Goal: Information Seeking & Learning: Learn about a topic

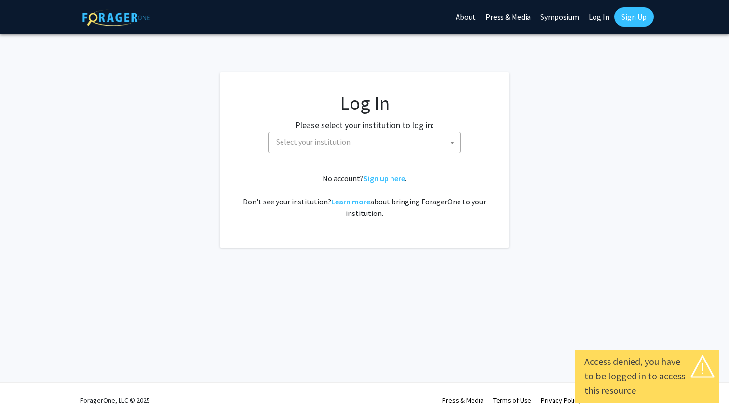
select select
click at [420, 143] on span "Select your institution" at bounding box center [366, 142] width 188 height 20
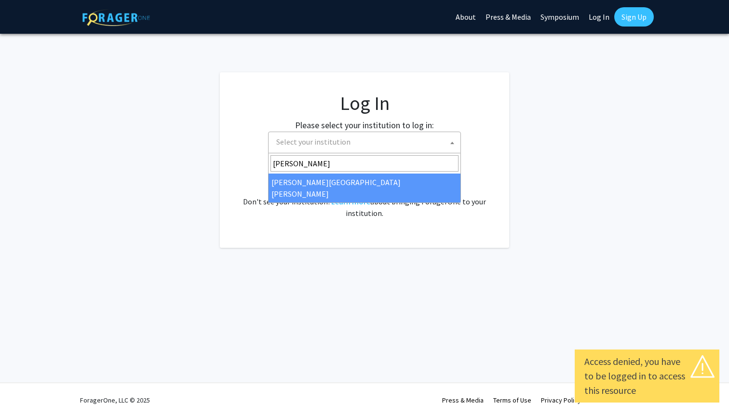
type input "[PERSON_NAME]"
select select "1"
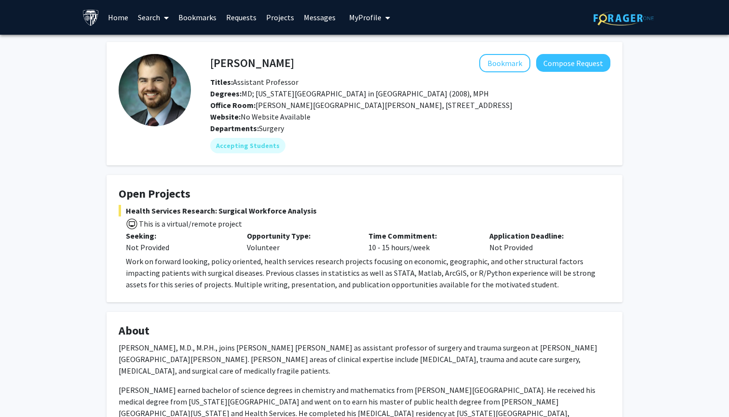
click at [278, 16] on link "Projects" at bounding box center [280, 17] width 38 height 34
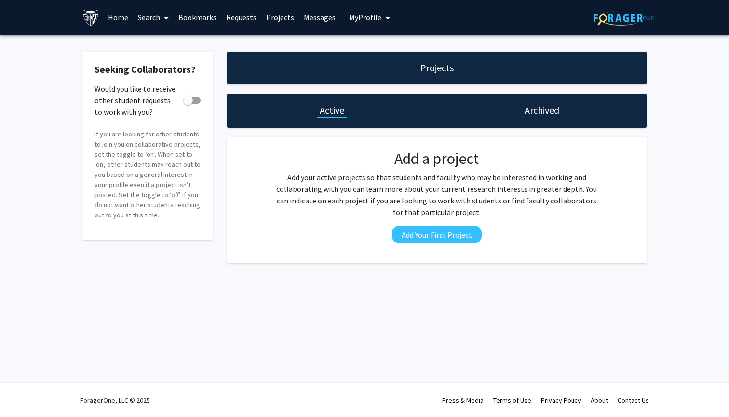
click at [159, 14] on link "Search" at bounding box center [153, 17] width 40 height 34
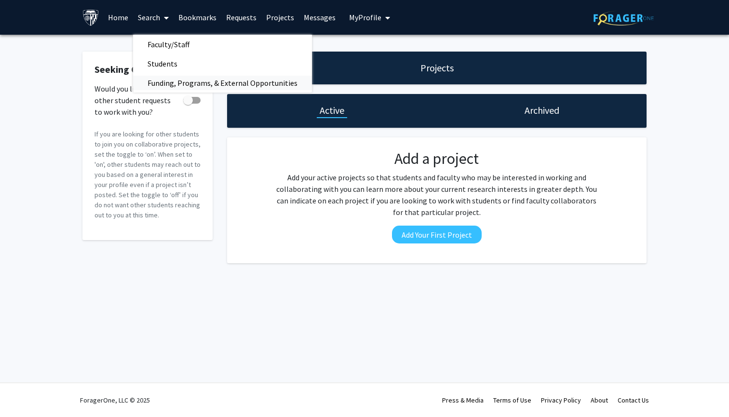
click at [261, 80] on span "Funding, Programs, & External Opportunities" at bounding box center [222, 82] width 179 height 19
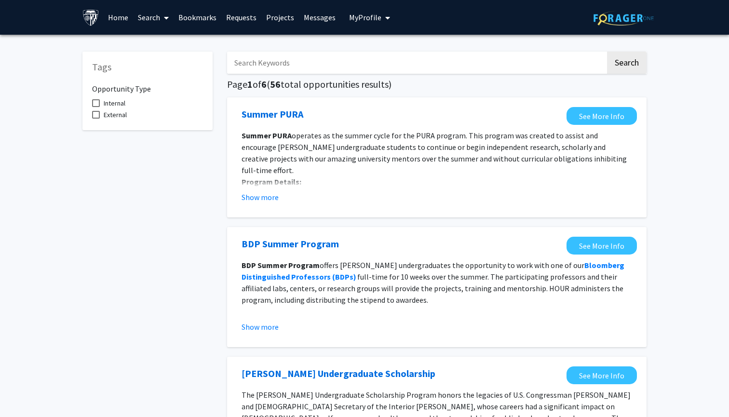
click at [117, 18] on link "Home" at bounding box center [118, 17] width 30 height 34
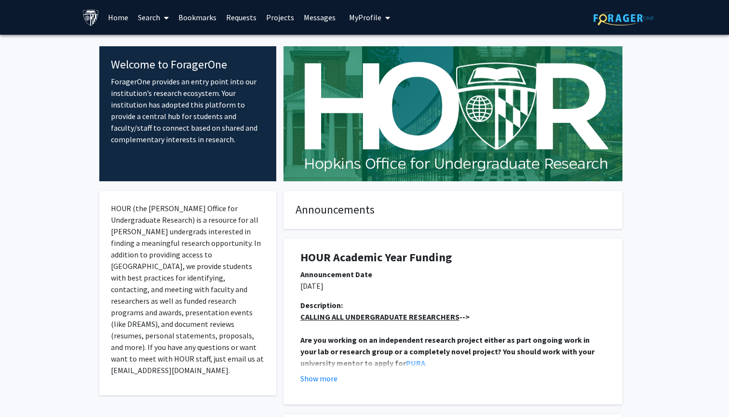
click at [268, 18] on link "Projects" at bounding box center [280, 17] width 38 height 34
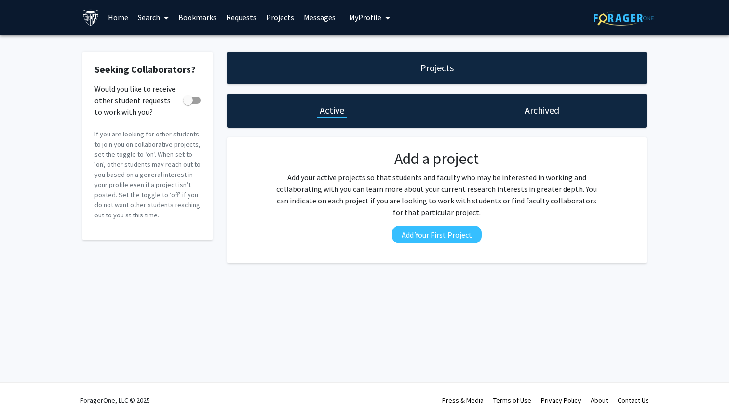
click at [233, 21] on link "Requests" at bounding box center [241, 17] width 40 height 34
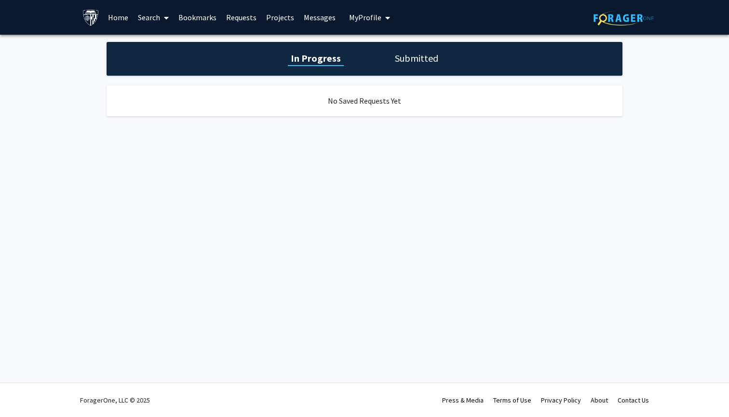
click at [319, 24] on link "Messages" at bounding box center [319, 17] width 41 height 34
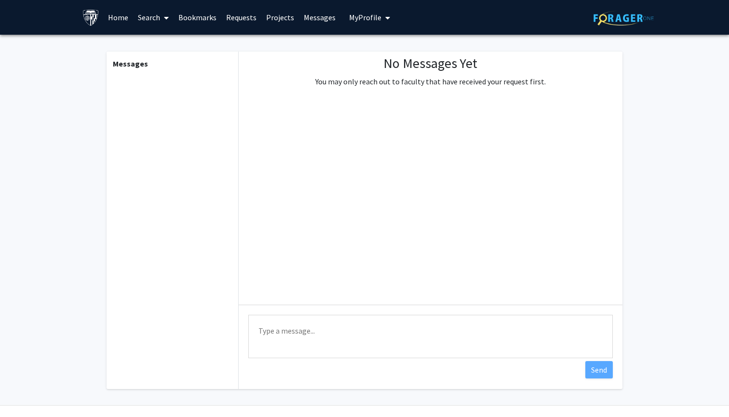
click at [368, 25] on button "My Profile" at bounding box center [369, 17] width 47 height 35
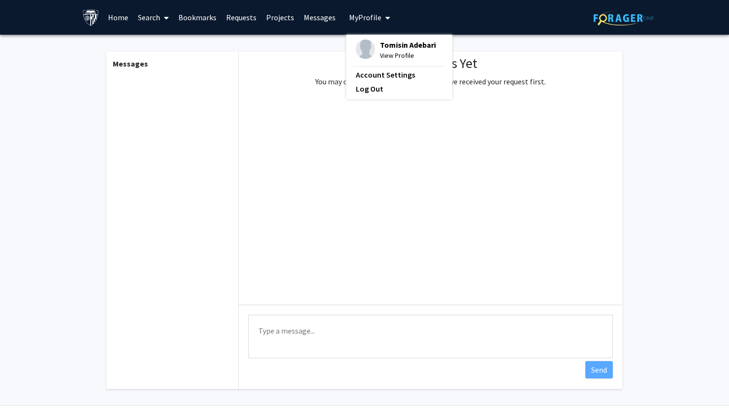
click at [116, 16] on link "Home" at bounding box center [118, 17] width 30 height 34
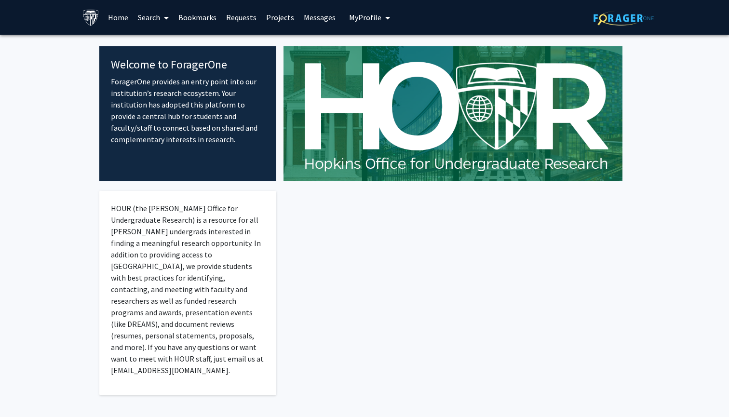
click at [146, 20] on link "Search" at bounding box center [153, 17] width 40 height 34
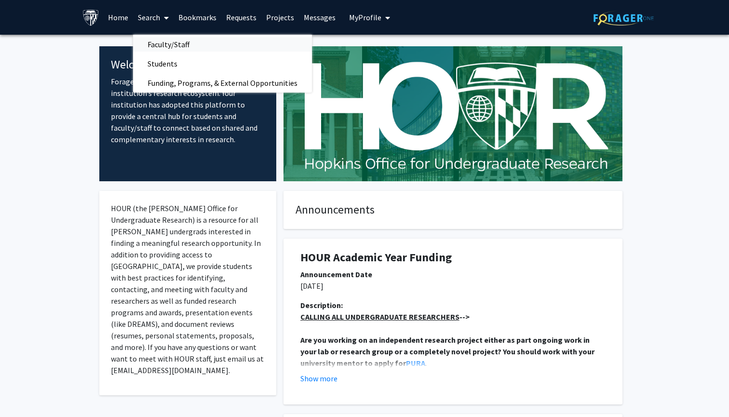
click at [158, 49] on span "Faculty/Staff" at bounding box center [168, 44] width 71 height 19
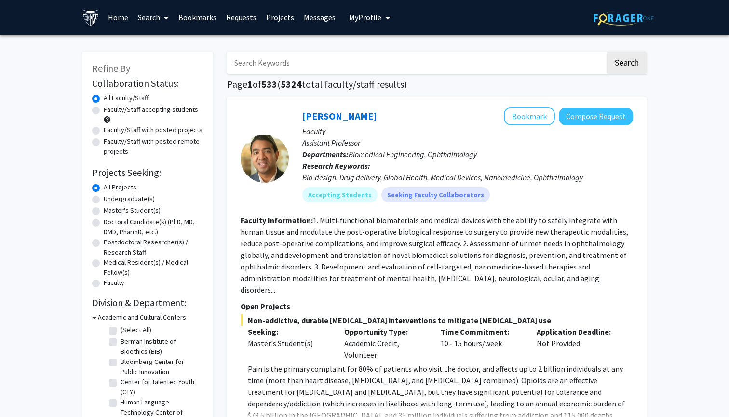
click at [139, 108] on label "Faculty/Staff accepting students" at bounding box center [151, 110] width 94 height 10
click at [110, 108] on input "Faculty/Staff accepting students" at bounding box center [107, 108] width 6 height 6
radio input "true"
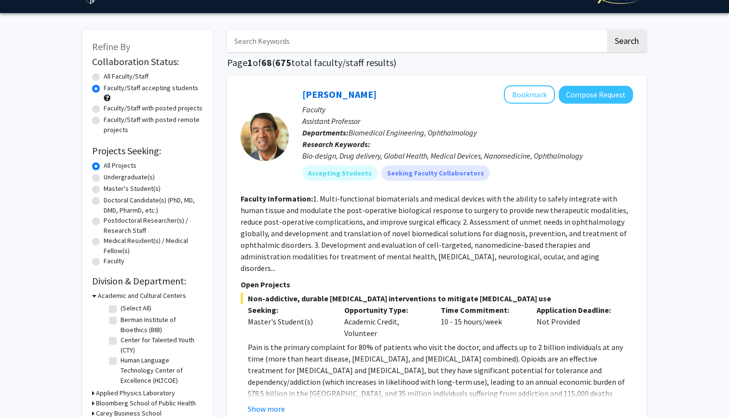
scroll to position [22, 0]
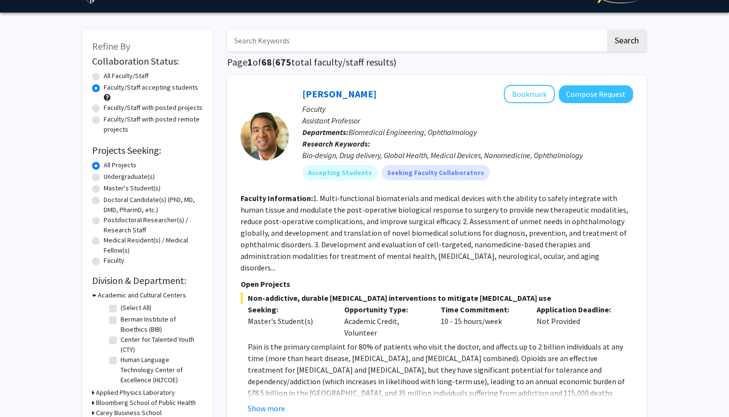
click at [152, 192] on label "Master's Student(s)" at bounding box center [132, 188] width 57 height 10
click at [110, 189] on input "Master's Student(s)" at bounding box center [107, 186] width 6 height 6
radio input "true"
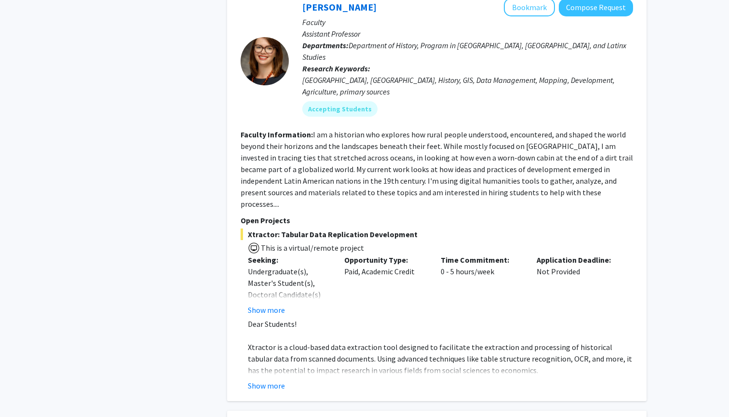
scroll to position [690, 0]
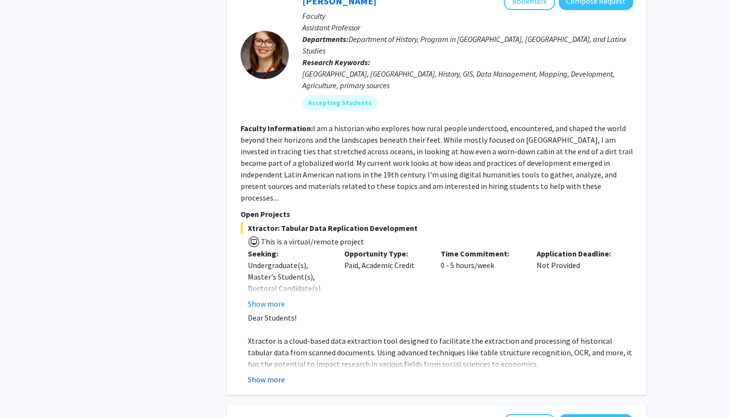
click at [265, 373] on button "Show more" at bounding box center [266, 379] width 37 height 12
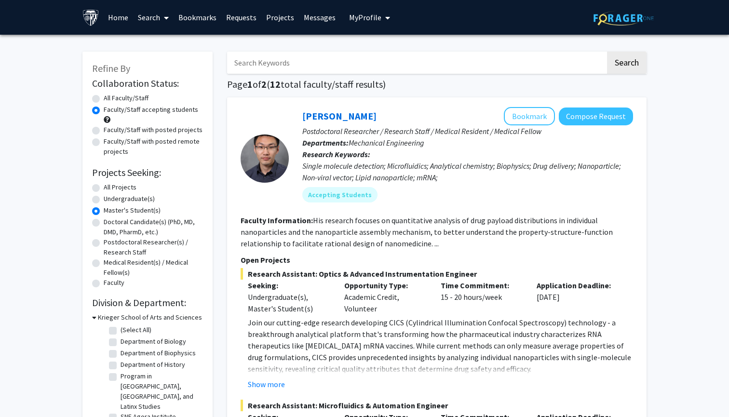
scroll to position [0, 0]
click at [283, 63] on input "Search Keywords" at bounding box center [416, 63] width 378 height 22
type input "[PERSON_NAME]"
click at [616, 61] on button "Search" at bounding box center [627, 63] width 40 height 22
radio input "true"
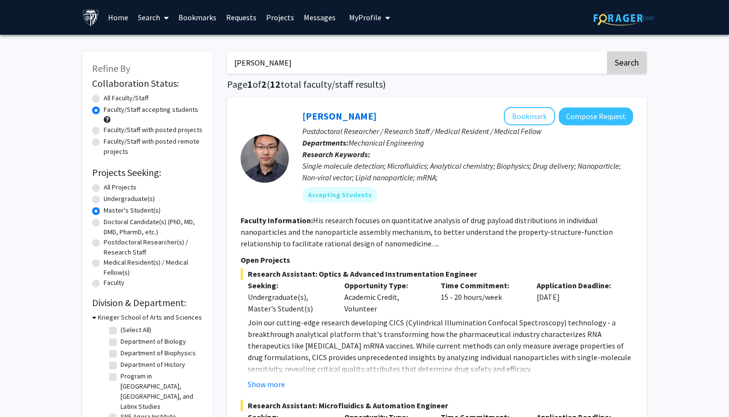
radio input "true"
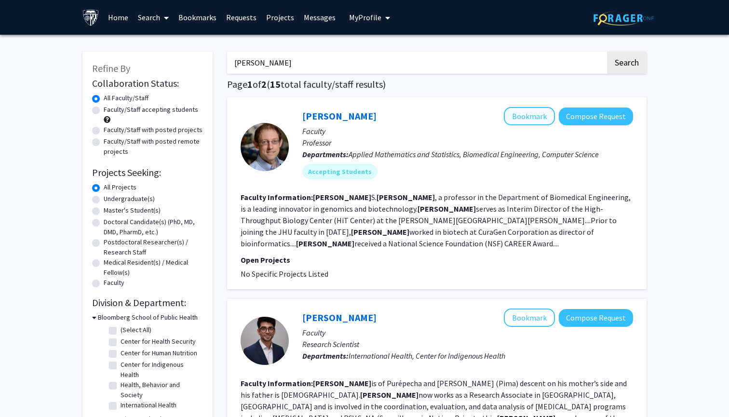
click at [530, 122] on button "Bookmark" at bounding box center [529, 116] width 51 height 18
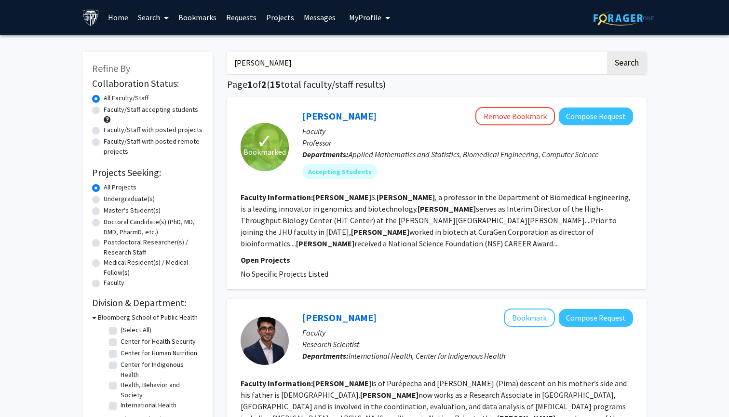
radio input "false"
radio input "true"
radio input "false"
radio input "true"
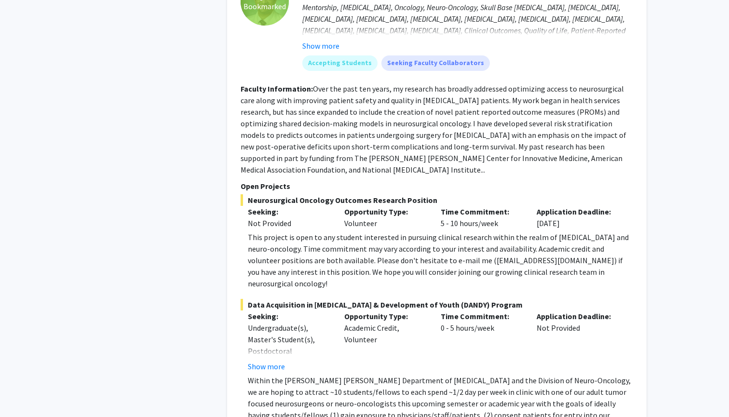
scroll to position [3799, 0]
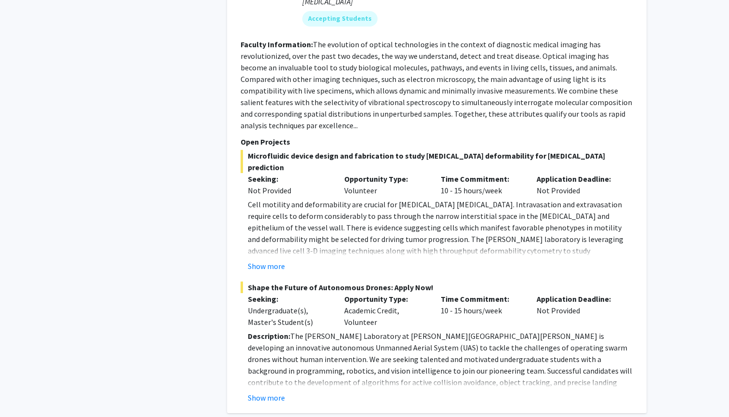
scroll to position [4478, 0]
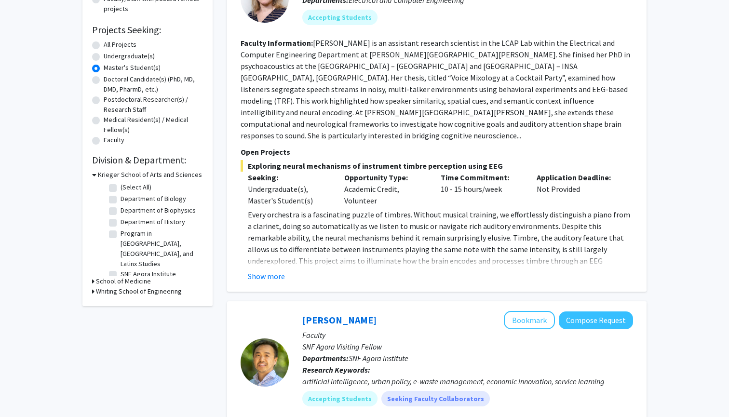
scroll to position [196, 0]
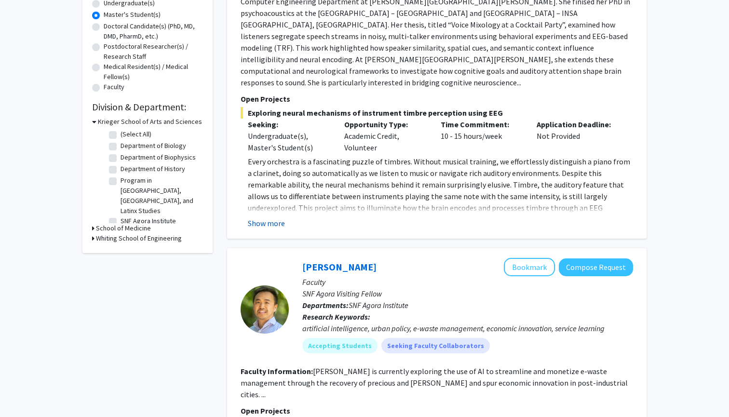
click at [262, 217] on button "Show more" at bounding box center [266, 223] width 37 height 12
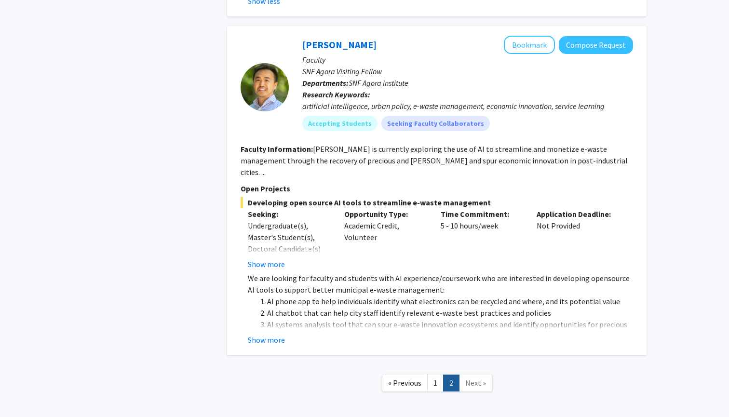
scroll to position [718, 0]
click at [277, 334] on button "Show more" at bounding box center [266, 340] width 37 height 12
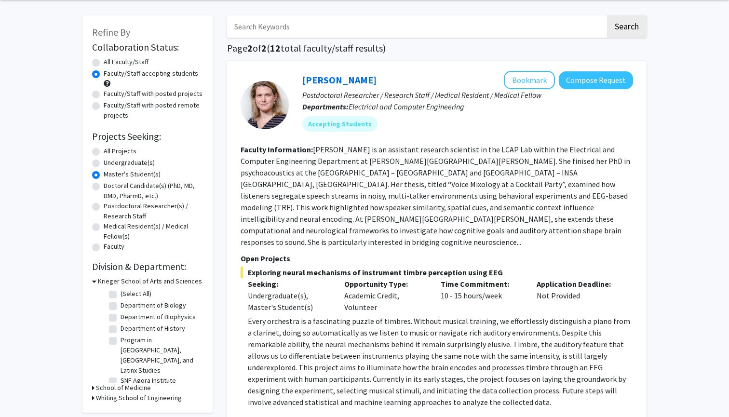
scroll to position [13, 0]
